Goal: Task Accomplishment & Management: Use online tool/utility

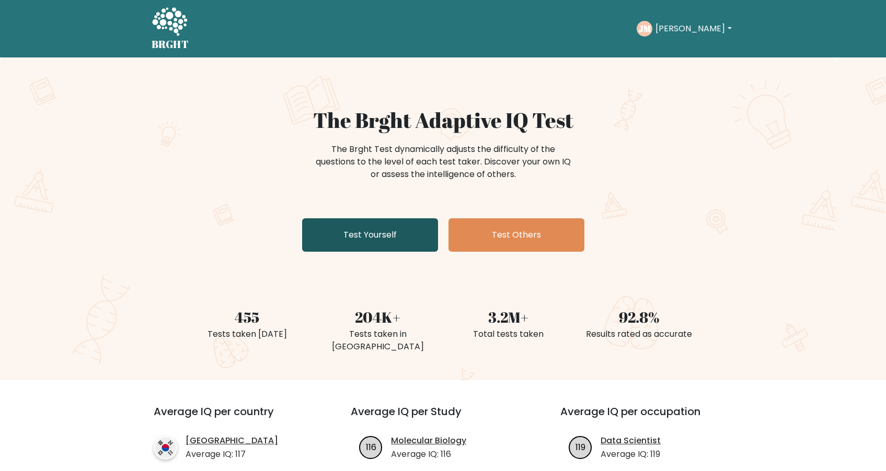
click at [401, 238] on link "Test Yourself" at bounding box center [370, 234] width 136 height 33
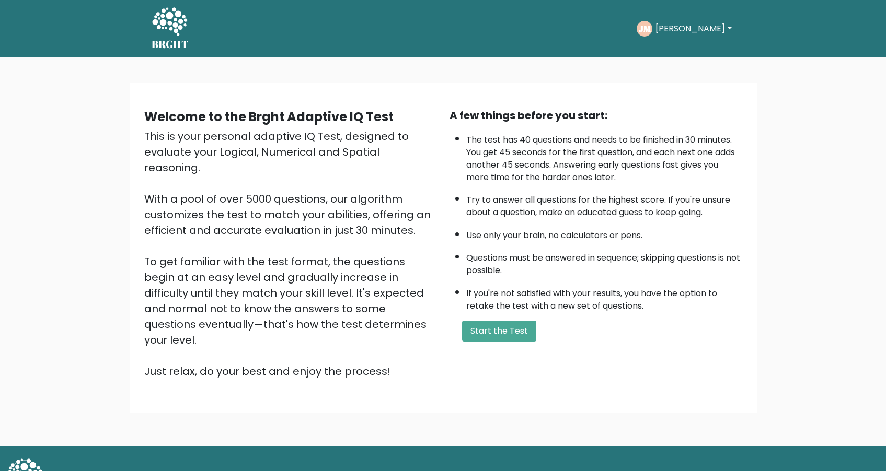
click at [471, 317] on div "A few things before you start: The test has 40 questions and needs to be finish…" at bounding box center [595, 244] width 305 height 272
click at [495, 326] on button "Start the Test" at bounding box center [499, 331] width 74 height 21
